Goal: Task Accomplishment & Management: Use online tool/utility

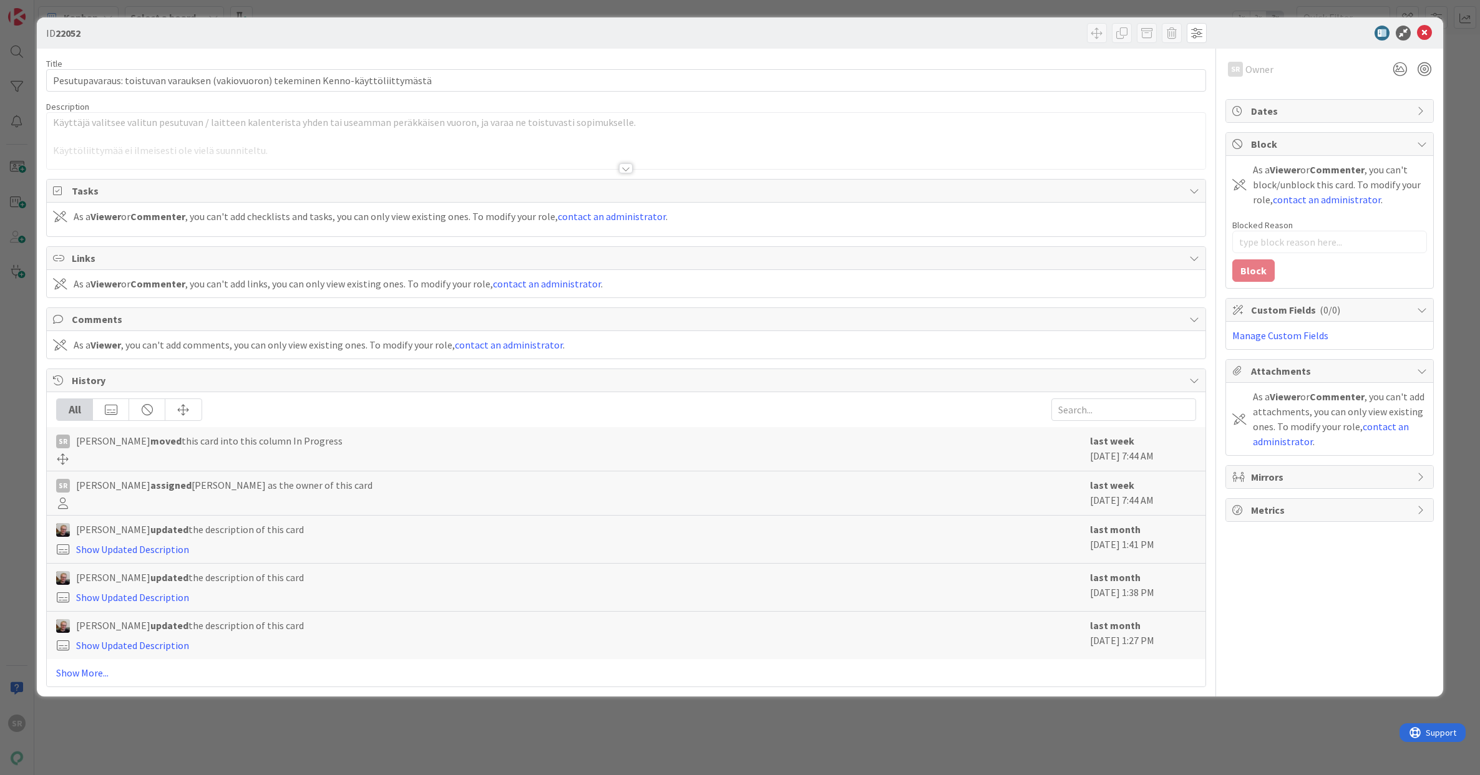
type textarea "x"
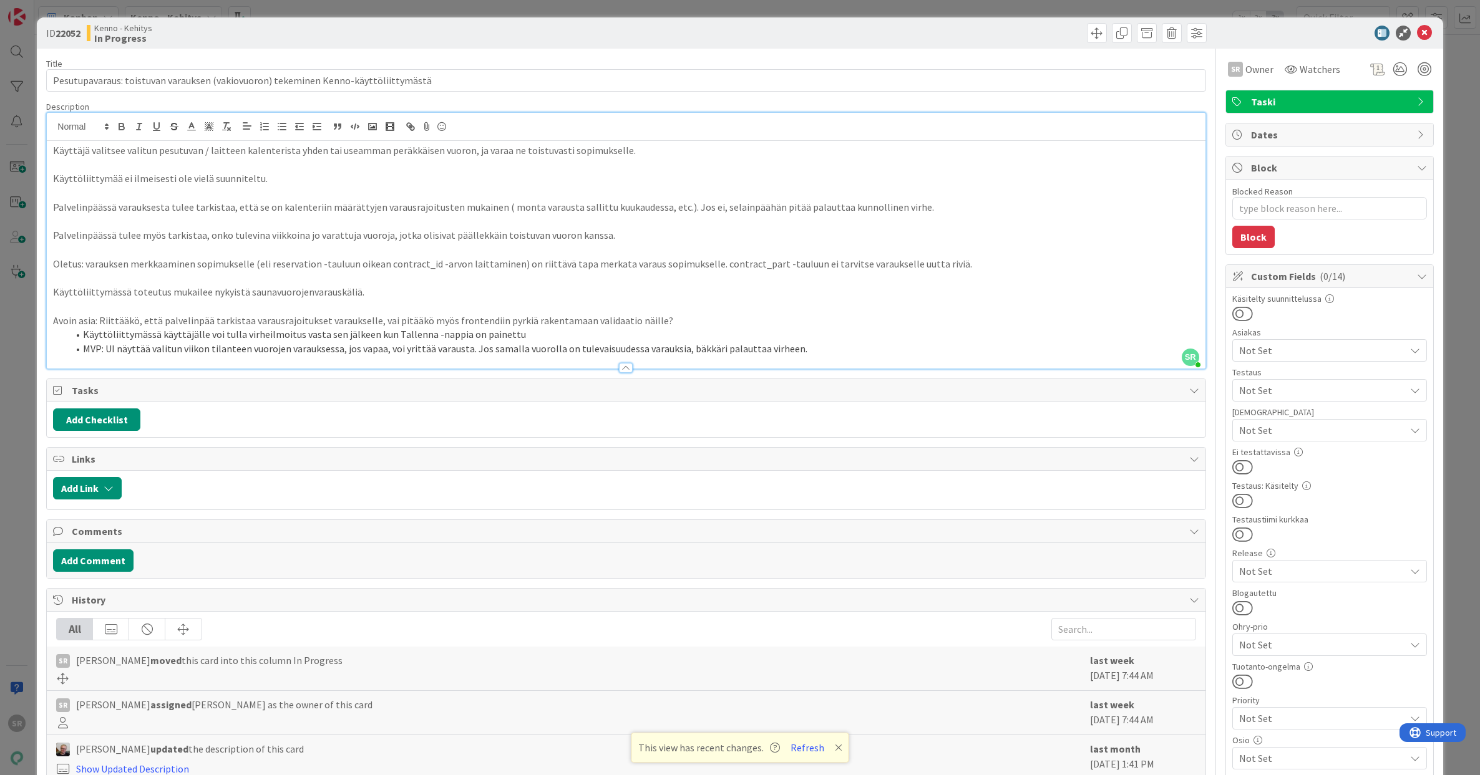
click at [812, 350] on li "MVP: UI näyttää valitun viikon tilanteen vuorojen varauksessa, jos vapaa, voi y…" at bounding box center [633, 349] width 1130 height 14
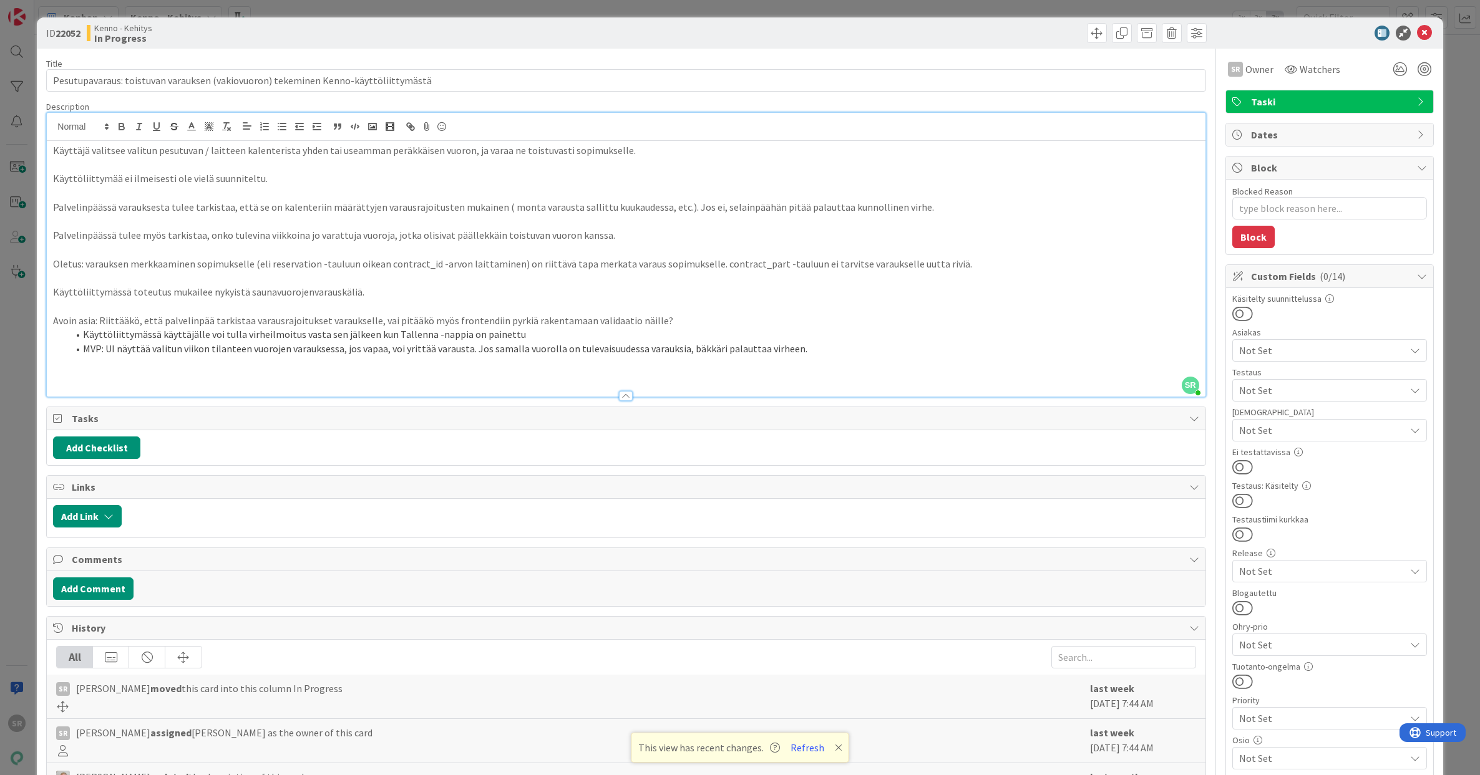
type textarea "x"
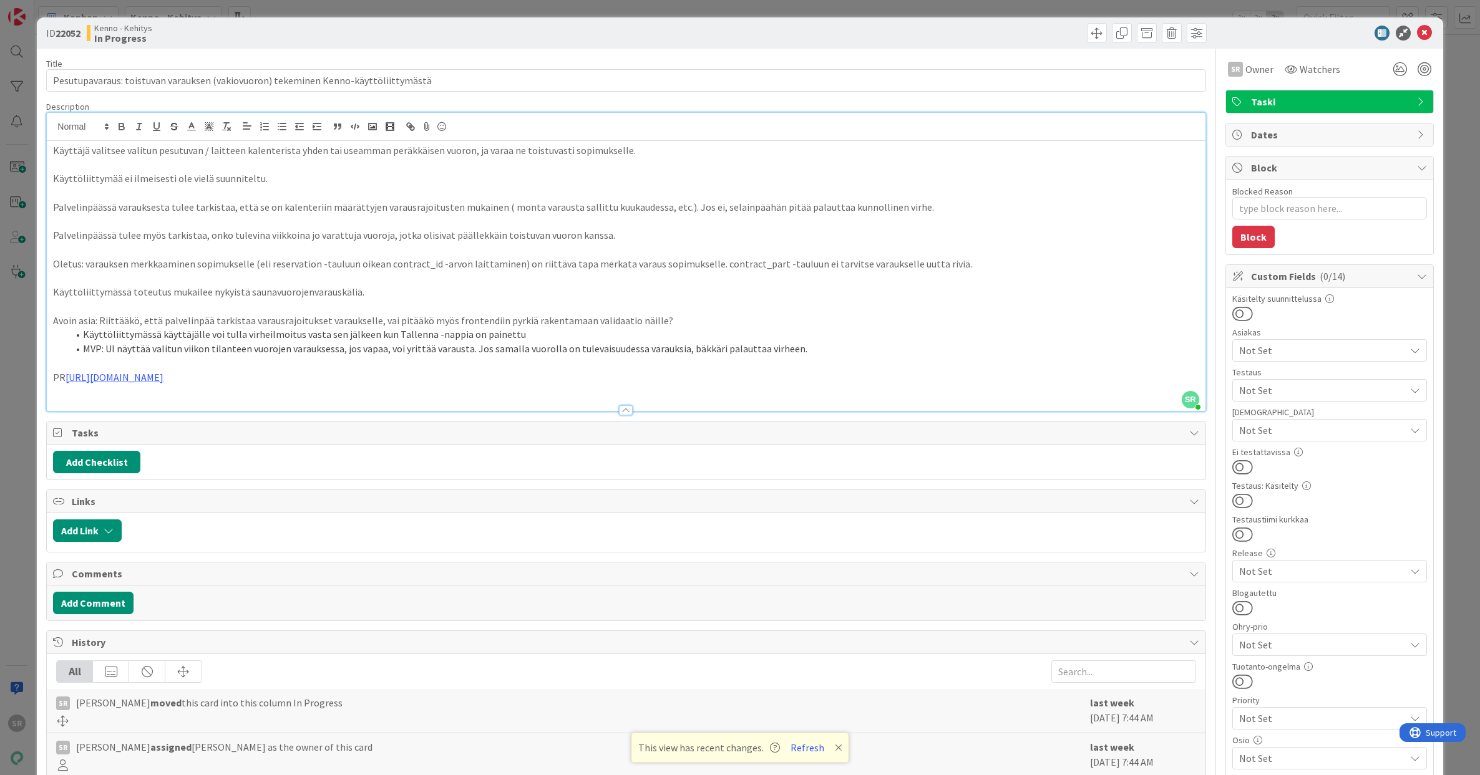
type textarea "x"
